Goal: Entertainment & Leisure: Consume media (video, audio)

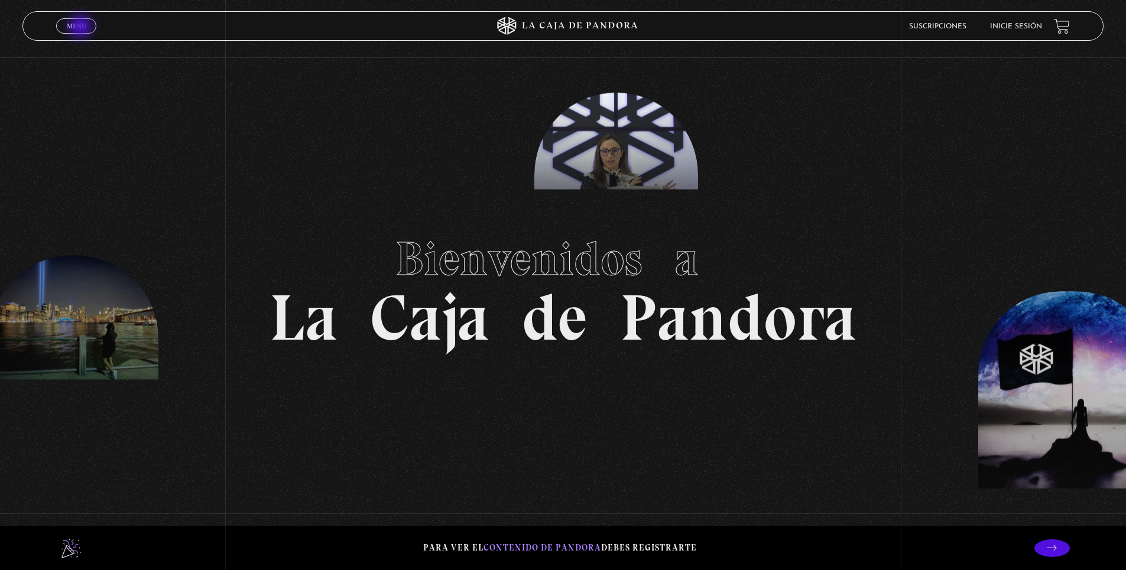
click at [82, 28] on span "Menu" at bounding box center [77, 25] width 20 height 7
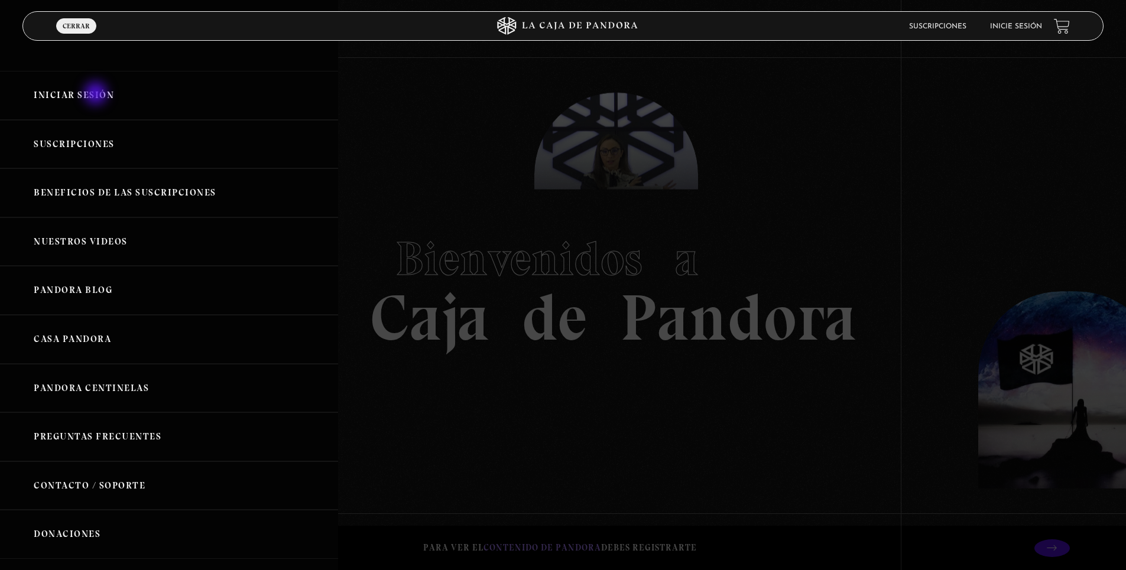
click at [97, 95] on link "Iniciar Sesión" at bounding box center [169, 95] width 338 height 49
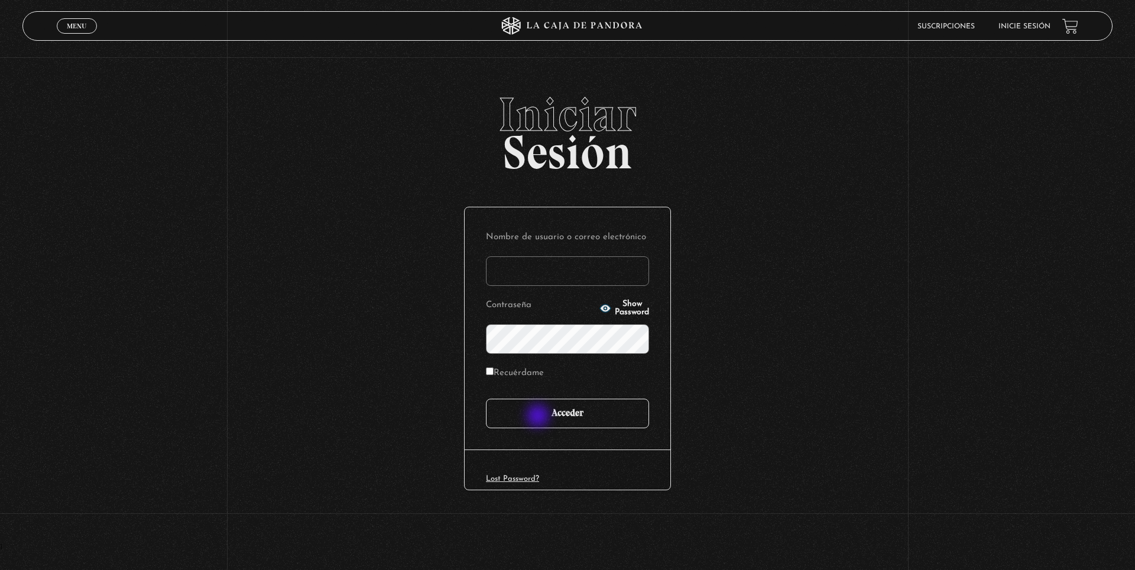
type input "jabs0109@gmail.com"
click at [539, 417] on input "Acceder" at bounding box center [567, 414] width 163 height 30
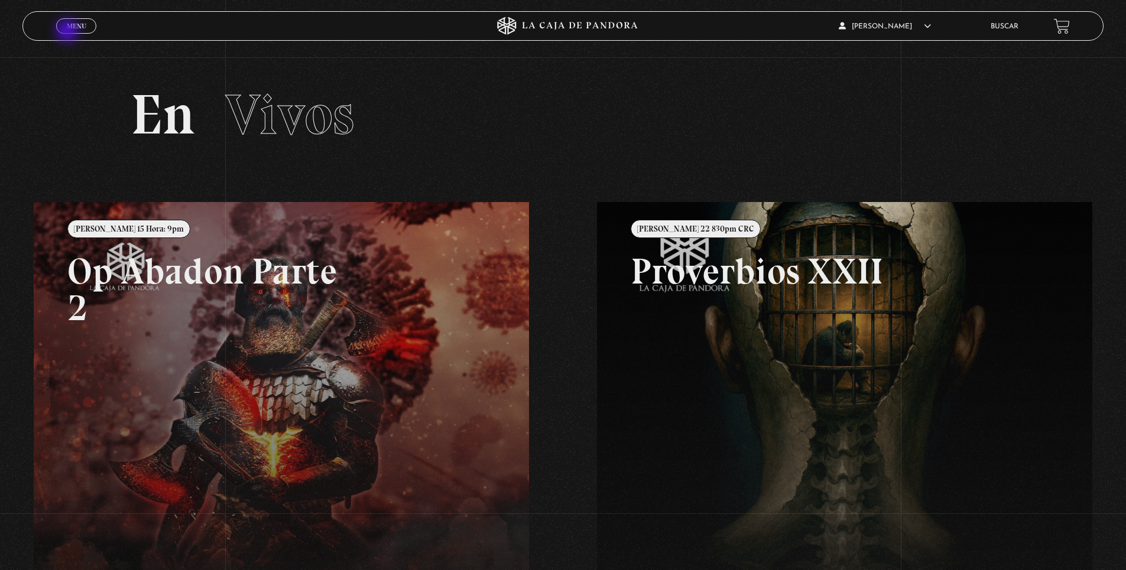
click at [69, 32] on link "Menu Cerrar" at bounding box center [76, 25] width 40 height 15
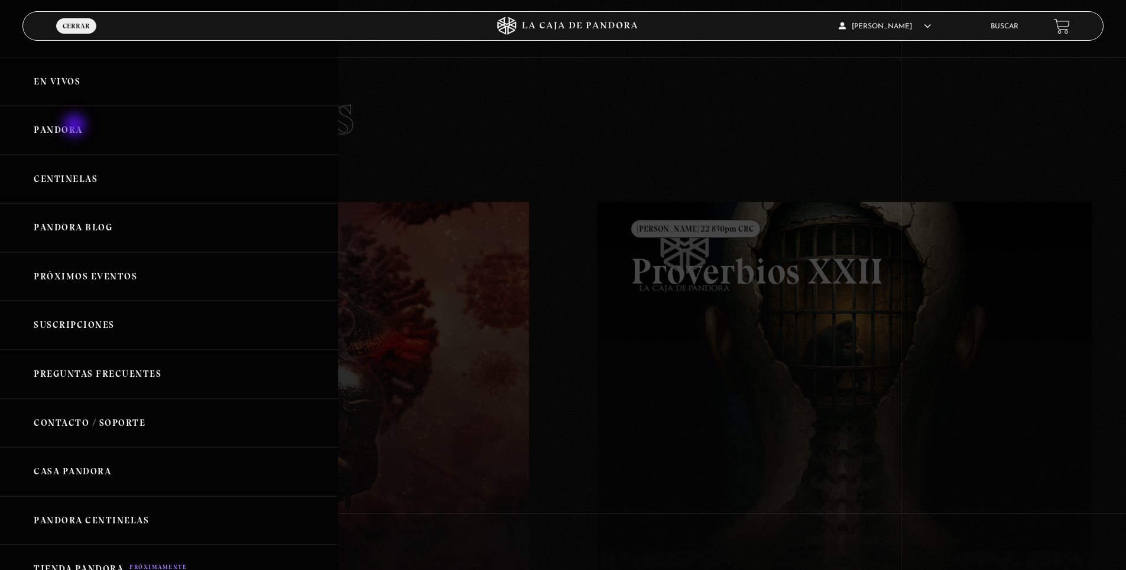
click at [76, 126] on link "Pandora" at bounding box center [169, 130] width 338 height 49
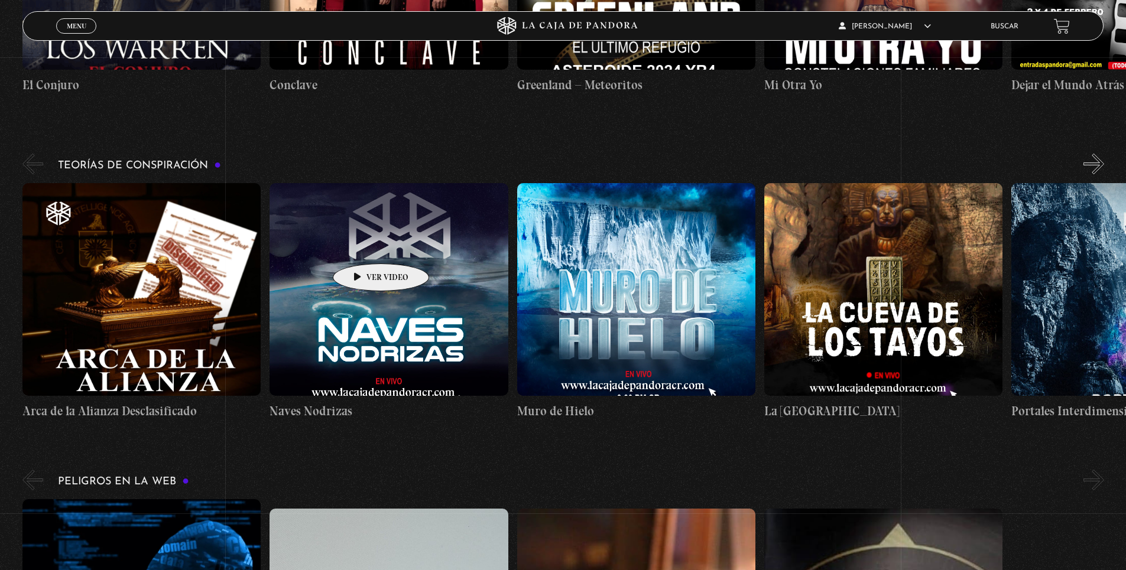
click at [362, 246] on figure at bounding box center [389, 289] width 238 height 213
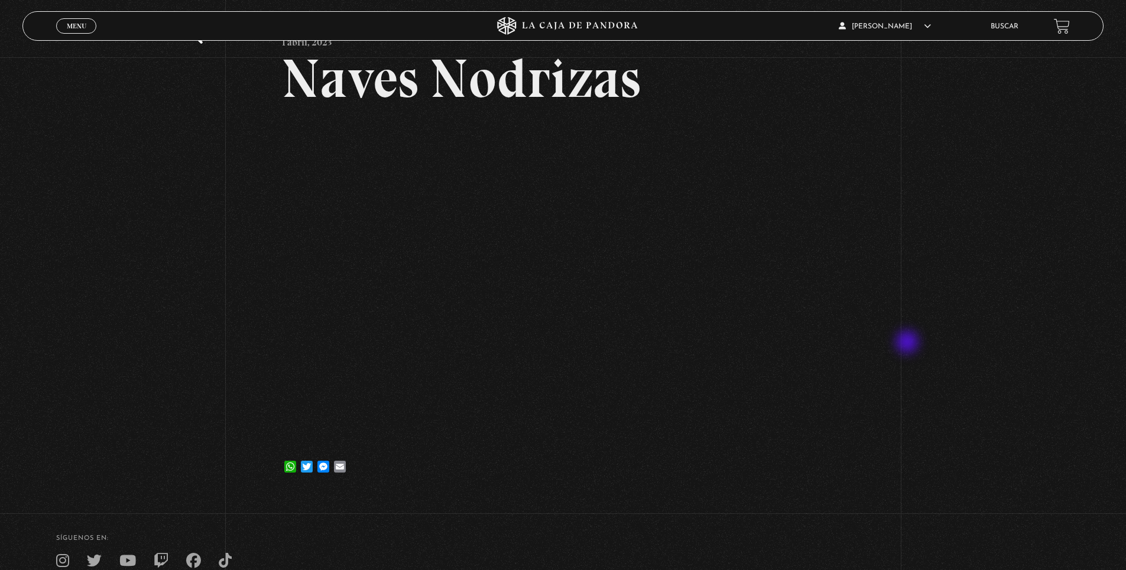
scroll to position [59, 0]
